Goal: Task Accomplishment & Management: Use online tool/utility

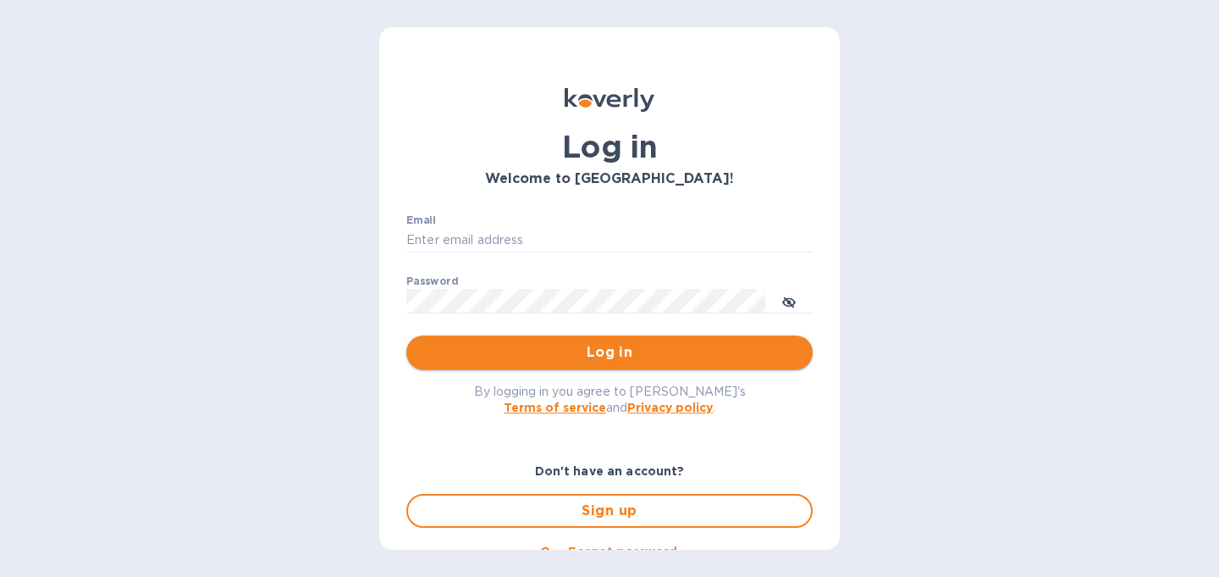
type input "christine@graceunderpressure.us"
click at [552, 356] on span "Log in" at bounding box center [609, 352] width 379 height 20
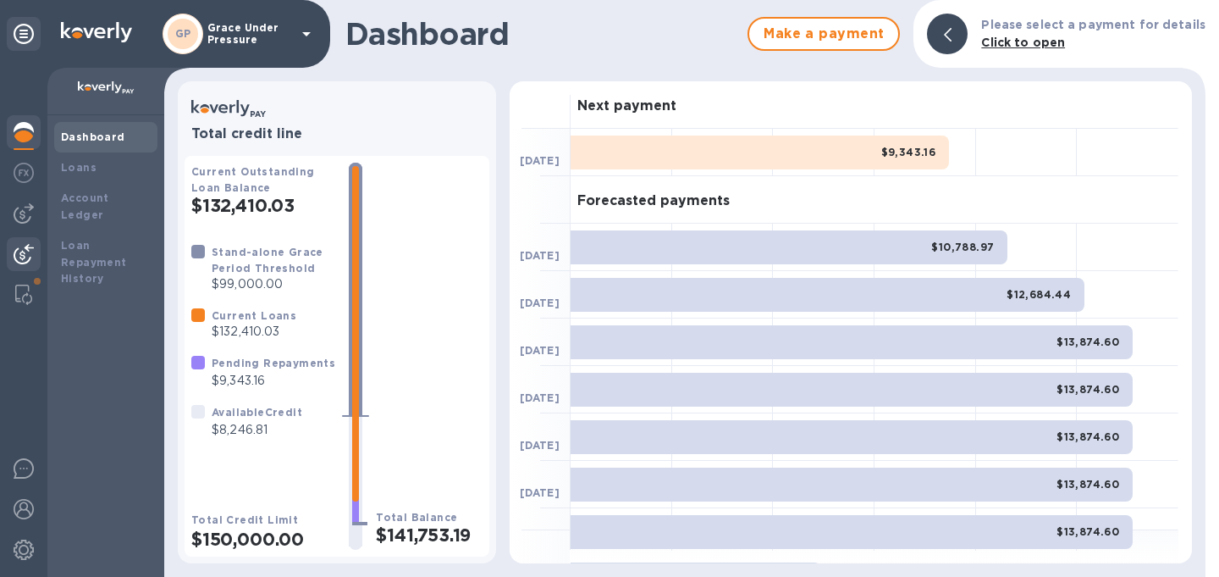
click at [24, 251] on img at bounding box center [24, 254] width 20 height 20
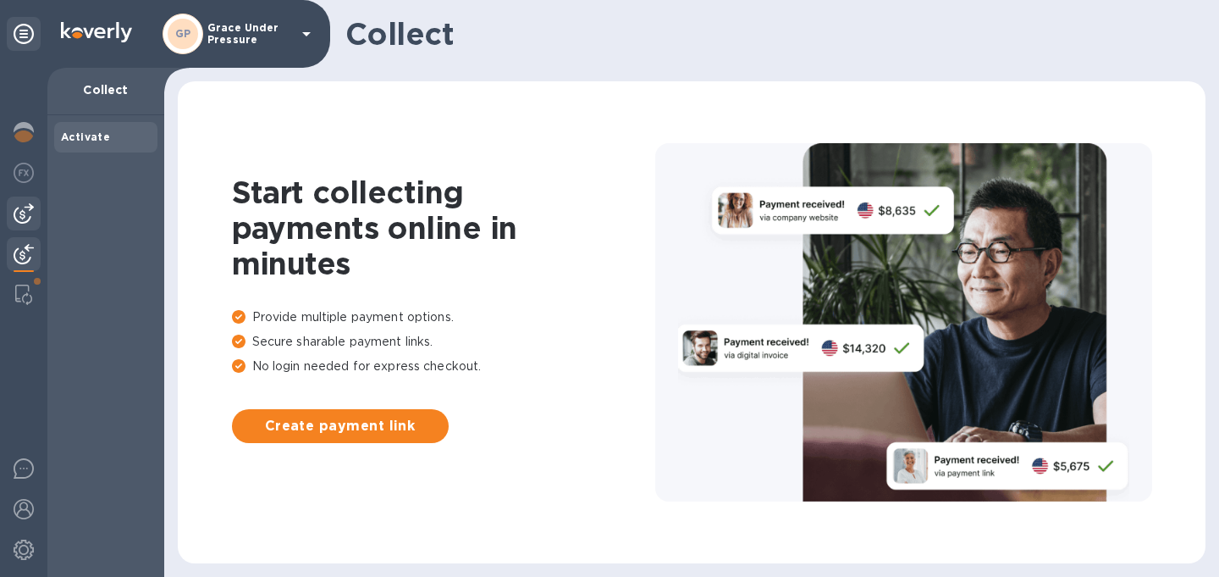
click at [24, 214] on img at bounding box center [24, 213] width 20 height 20
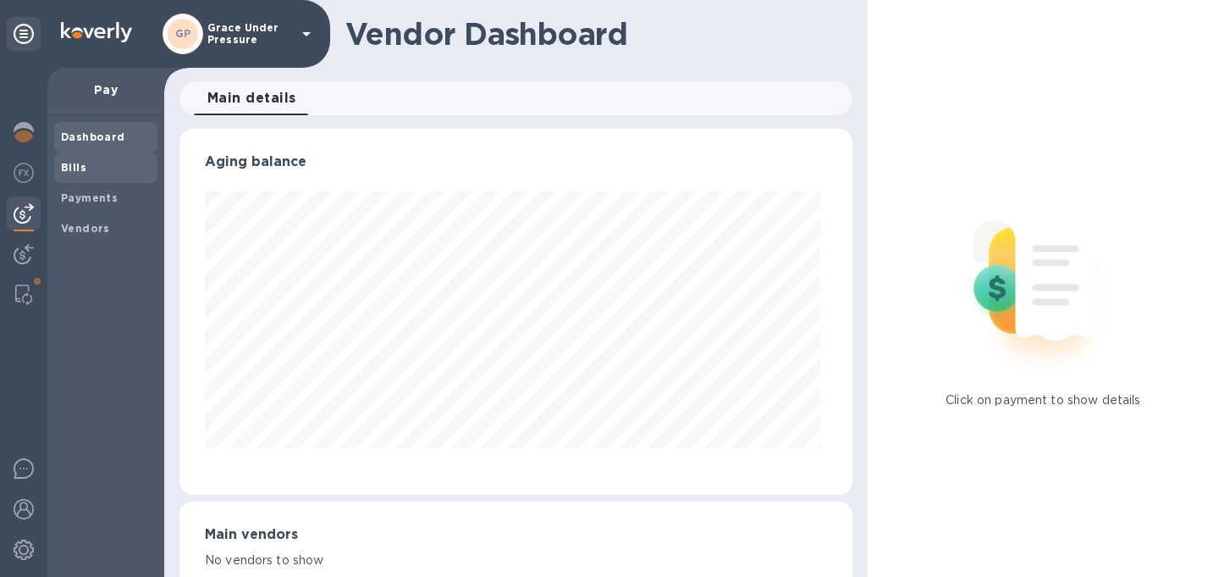
scroll to position [366, 666]
click at [69, 162] on b "Bills" at bounding box center [73, 167] width 25 height 13
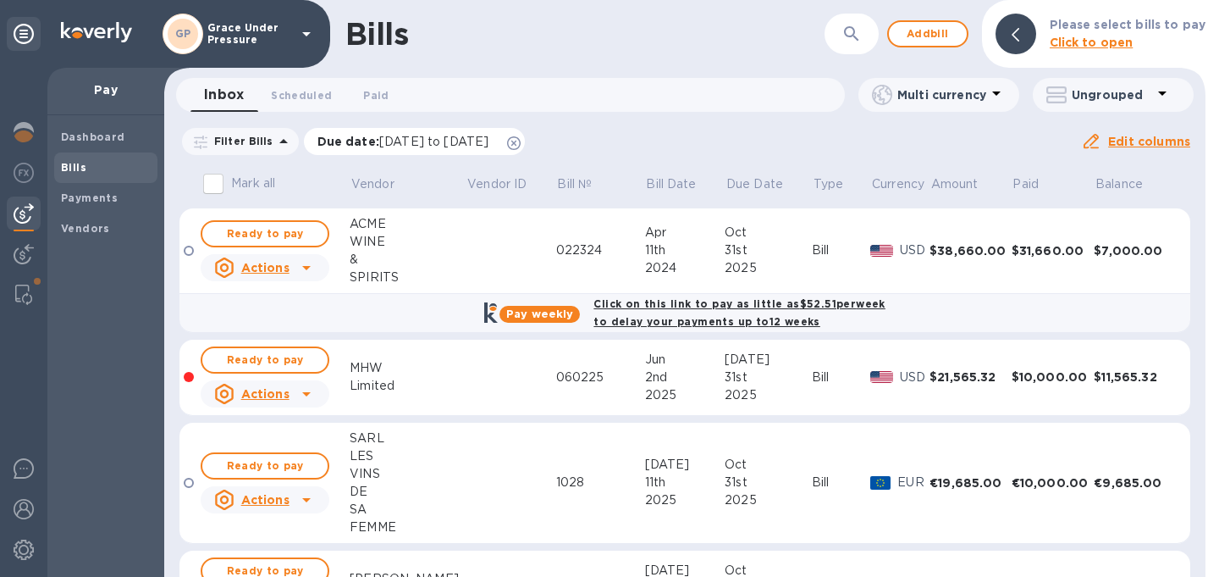
click at [521, 145] on icon at bounding box center [514, 143] width 14 height 14
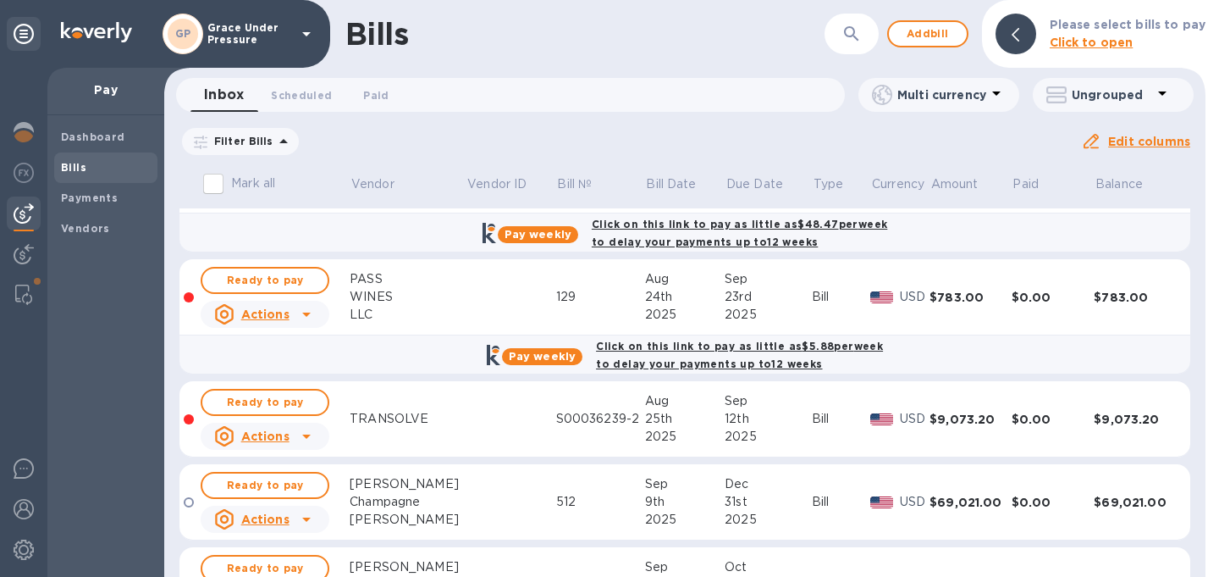
scroll to position [799, 0]
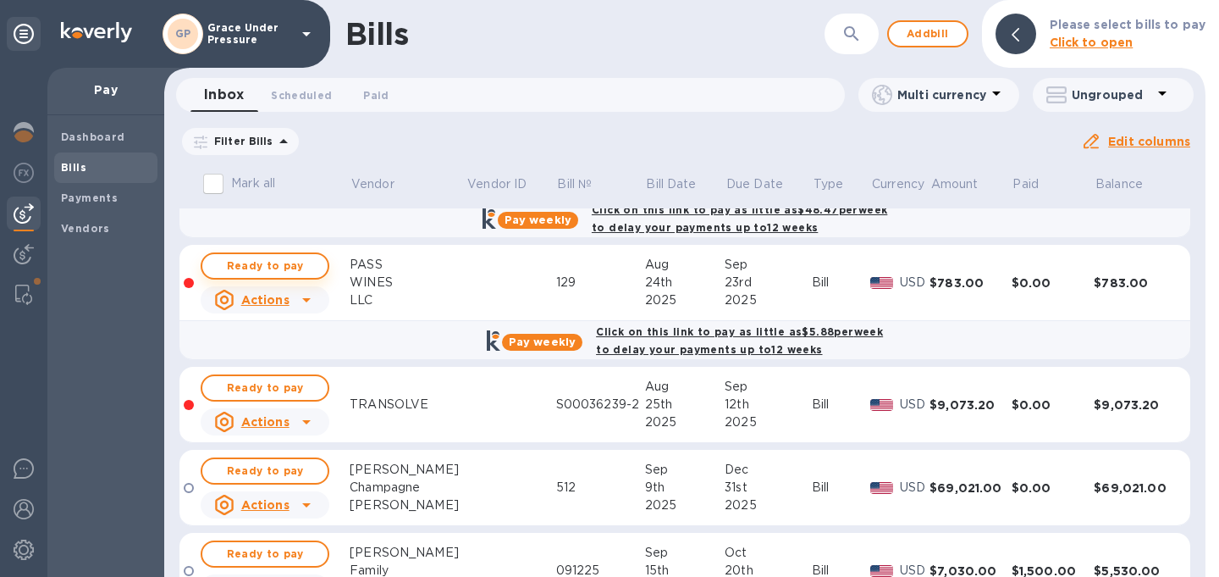
click at [282, 276] on span "Ready to pay" at bounding box center [265, 266] width 98 height 20
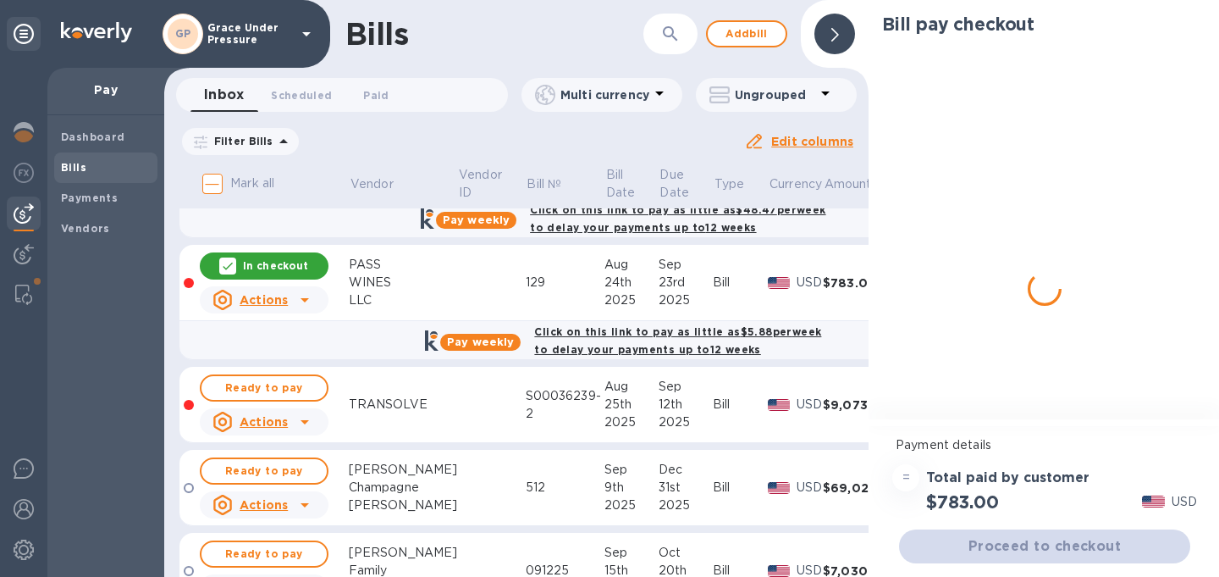
scroll to position [808, 0]
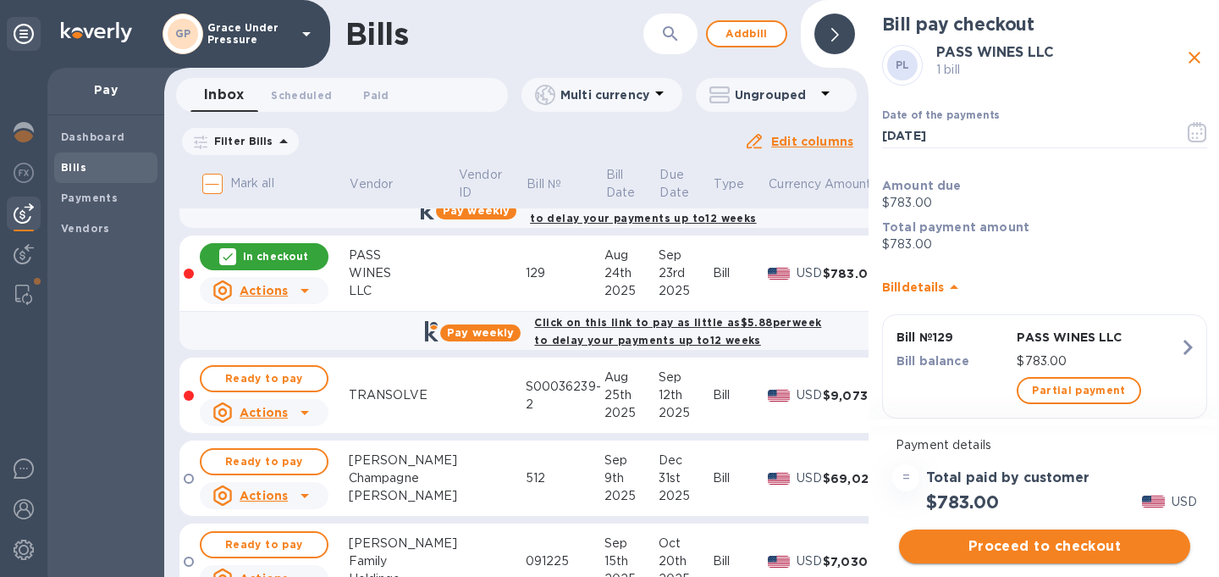
click at [1041, 544] on span "Proceed to checkout" at bounding box center [1045, 546] width 264 height 20
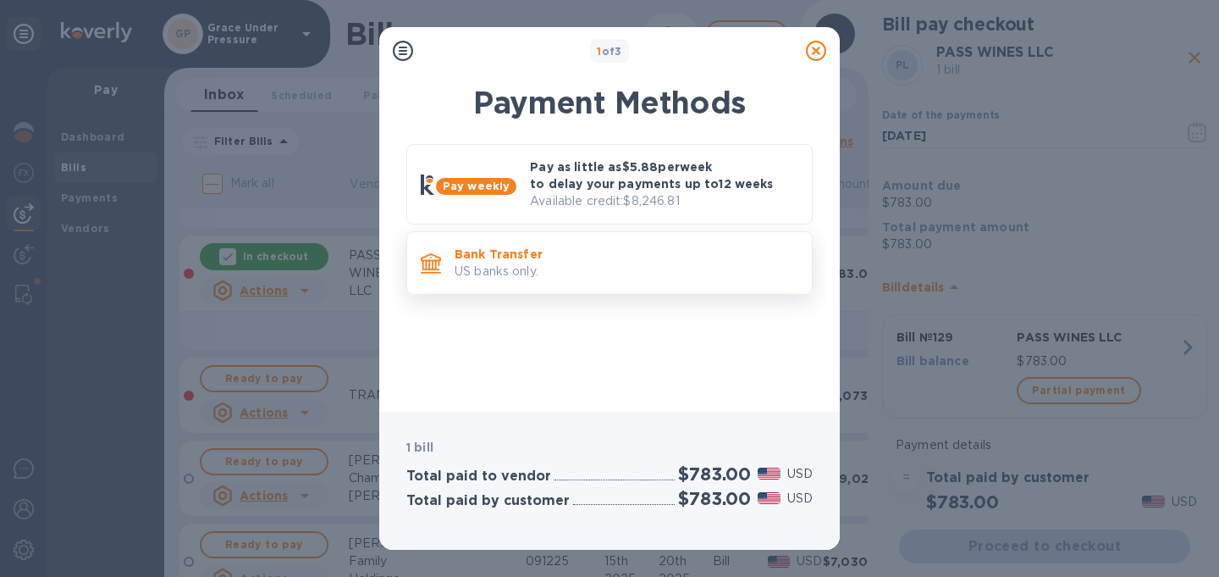
click at [649, 259] on p "Bank Transfer" at bounding box center [627, 254] width 344 height 17
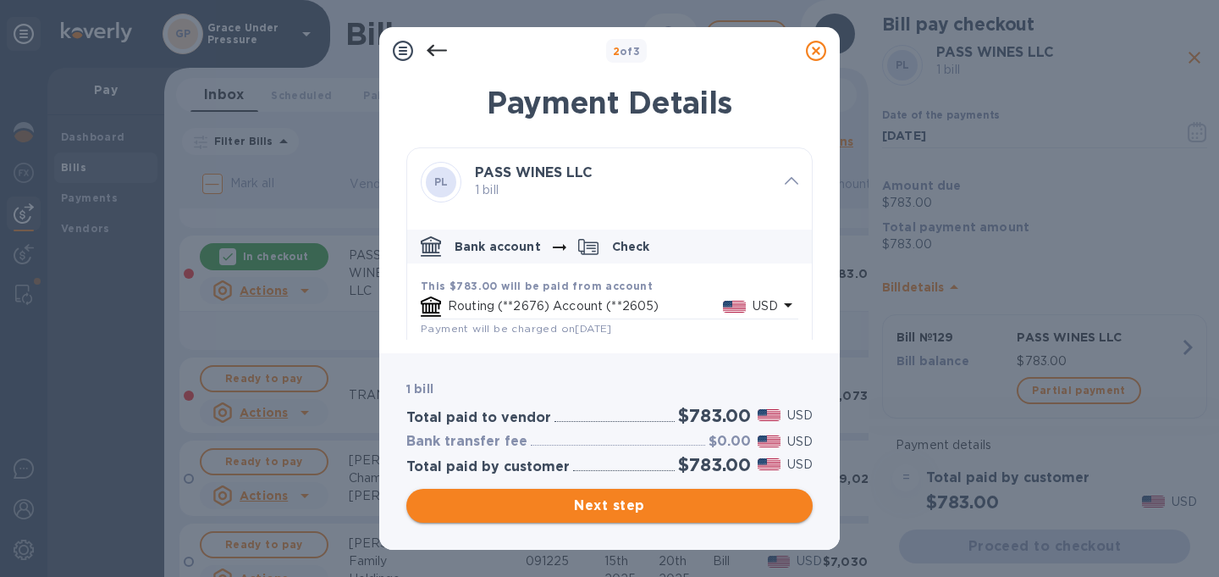
click at [655, 508] on span "Next step" at bounding box center [609, 505] width 379 height 20
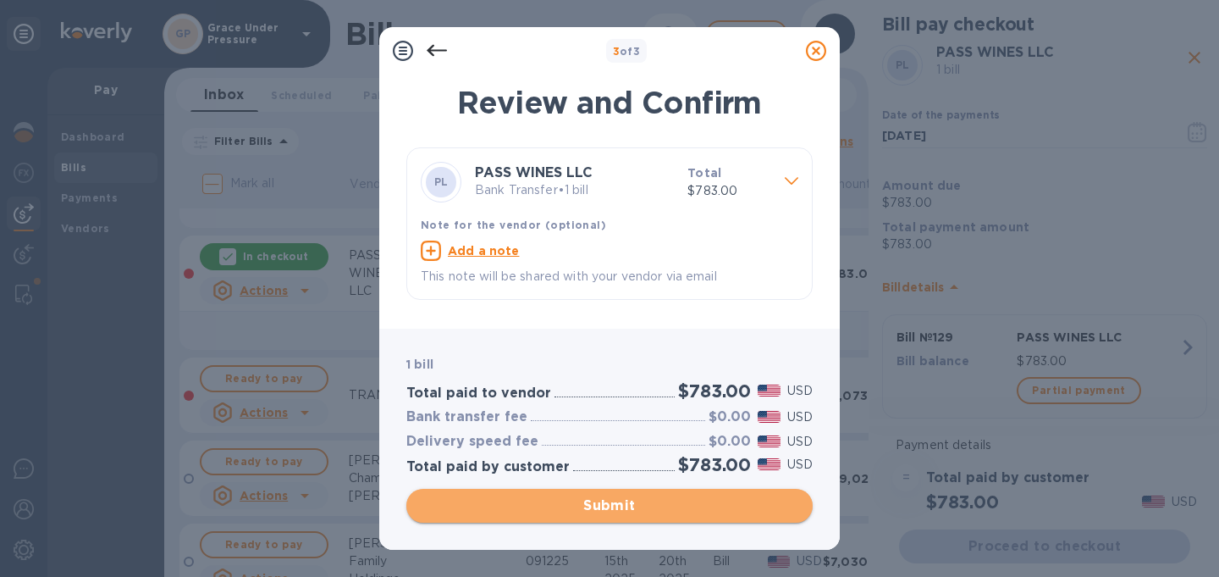
click at [655, 508] on span "Submit" at bounding box center [609, 505] width 379 height 20
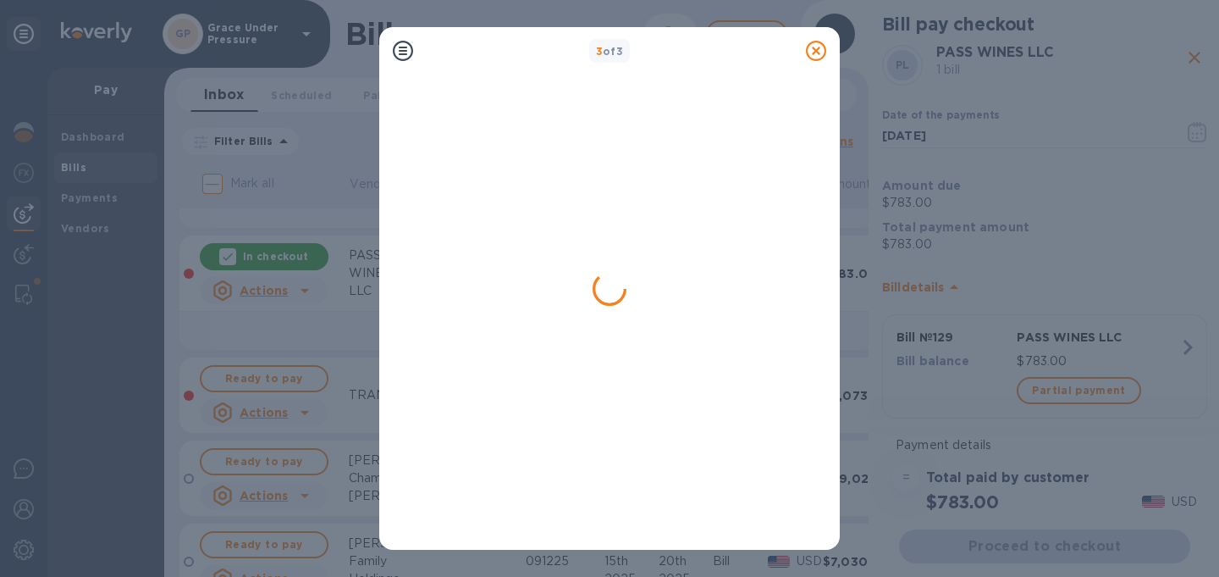
scroll to position [0, 0]
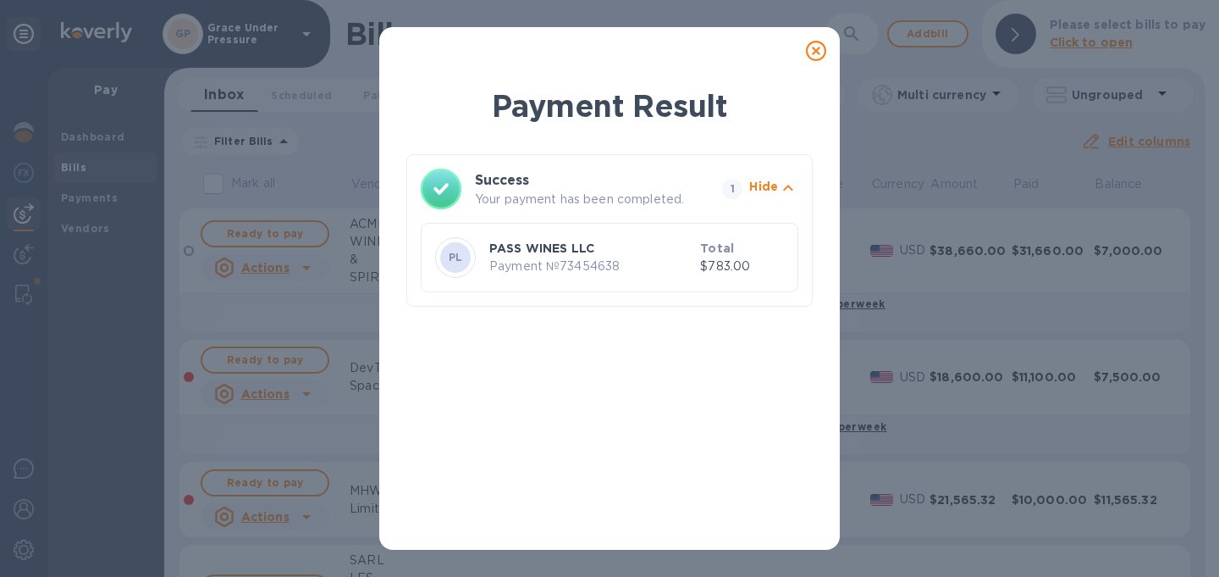
click at [815, 54] on icon at bounding box center [816, 51] width 20 height 20
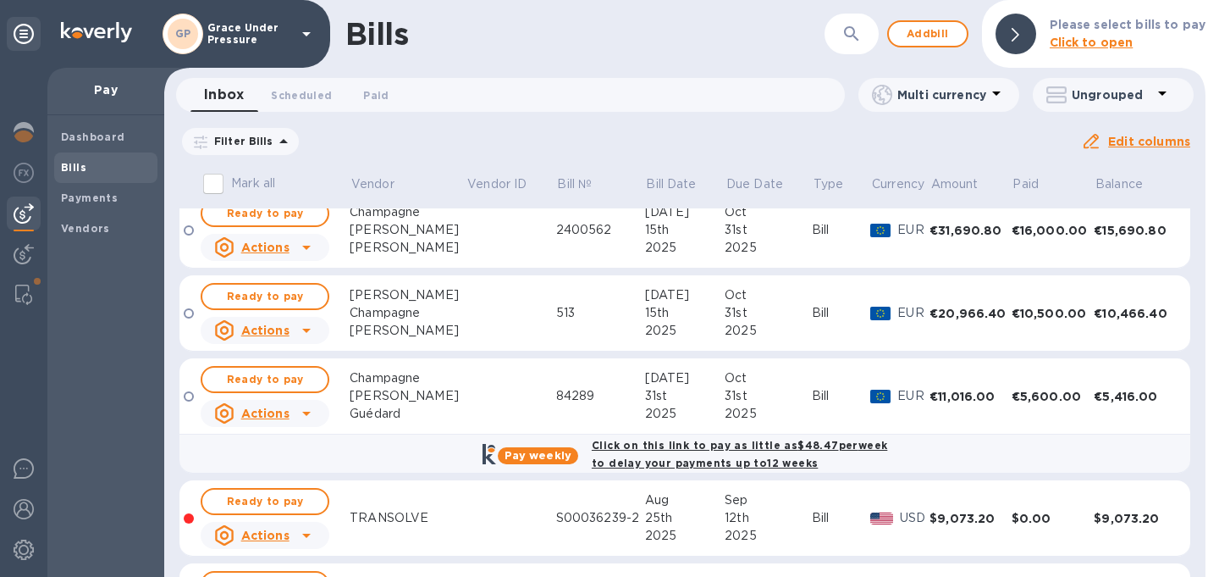
scroll to position [530, 0]
